Goal: Book appointment/travel/reservation

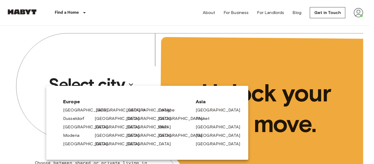
click at [100, 109] on link "[GEOGRAPHIC_DATA]" at bounding box center [121, 110] width 50 height 6
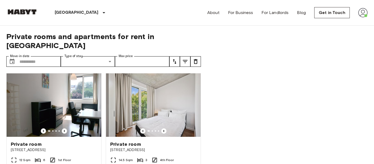
click at [102, 109] on div "Private room Stromstraße 48 14.5 Sqm 3 4th Floor Move-in from 21 Sep 25 €775 Mo…" at bounding box center [152, 127] width 100 height 116
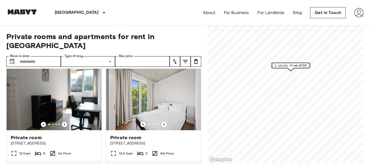
scroll to position [7, 0]
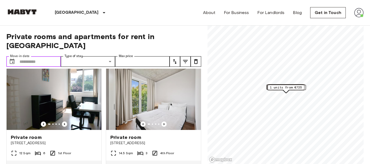
click at [31, 56] on input "Move-in date" at bounding box center [39, 61] width 41 height 11
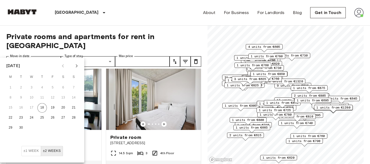
click at [75, 65] on icon "Next month" at bounding box center [76, 66] width 6 height 6
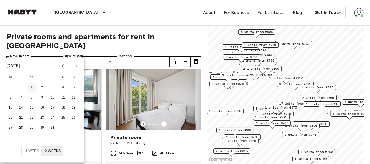
click at [34, 87] on button "1" at bounding box center [31, 87] width 9 height 9
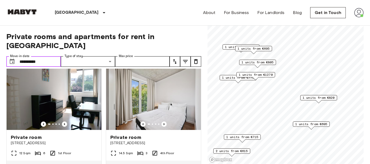
type input "**********"
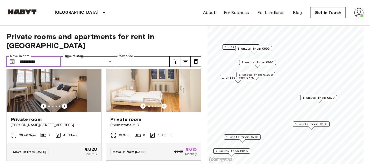
scroll to position [490, 0]
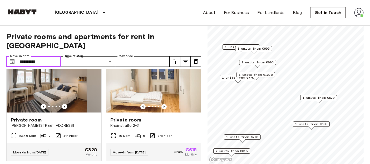
click at [146, 97] on img at bounding box center [153, 80] width 95 height 63
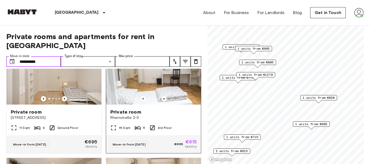
scroll to position [382, 0]
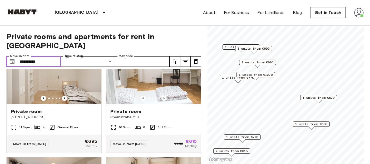
click at [160, 78] on img at bounding box center [153, 72] width 95 height 63
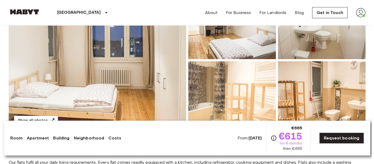
scroll to position [101, 0]
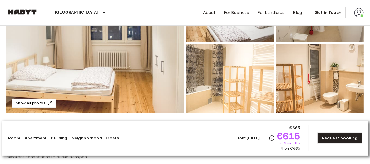
click at [56, 79] on img at bounding box center [95, 43] width 178 height 140
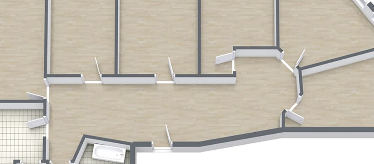
click at [187, 104] on img at bounding box center [187, 99] width 249 height 166
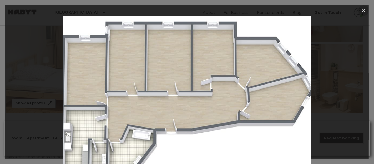
click at [365, 9] on icon "button" at bounding box center [364, 10] width 6 height 6
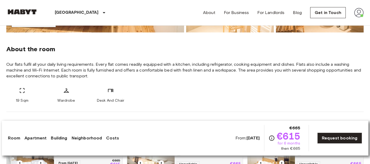
scroll to position [184, 0]
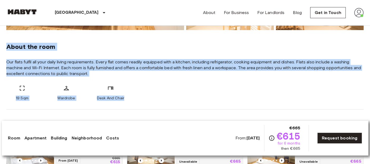
drag, startPoint x: 7, startPoint y: 46, endPoint x: 135, endPoint y: 94, distance: 136.7
click at [135, 94] on div "About the room Our flats fulfil all your daily living requirements. Every flat …" at bounding box center [184, 69] width 357 height 79
copy div "About the room Our flats fulfil all your daily living requirements. Every flat …"
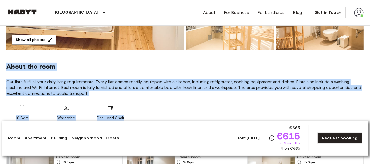
scroll to position [175, 0]
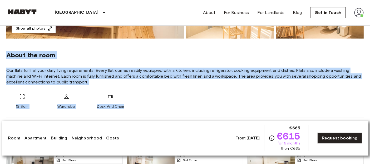
copy div "About the room Our flats fulfil all your daily living requirements. Every flat …"
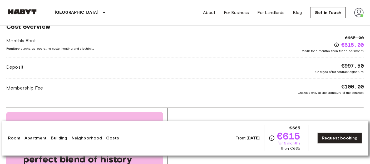
scroll to position [626, 0]
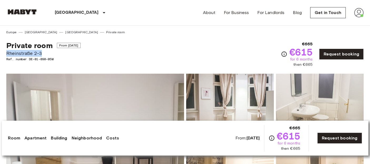
drag, startPoint x: 5, startPoint y: 55, endPoint x: 45, endPoint y: 52, distance: 40.1
copy span "Rheinstraße 2-3"
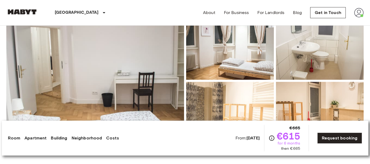
scroll to position [106, 0]
